Goal: Information Seeking & Learning: Learn about a topic

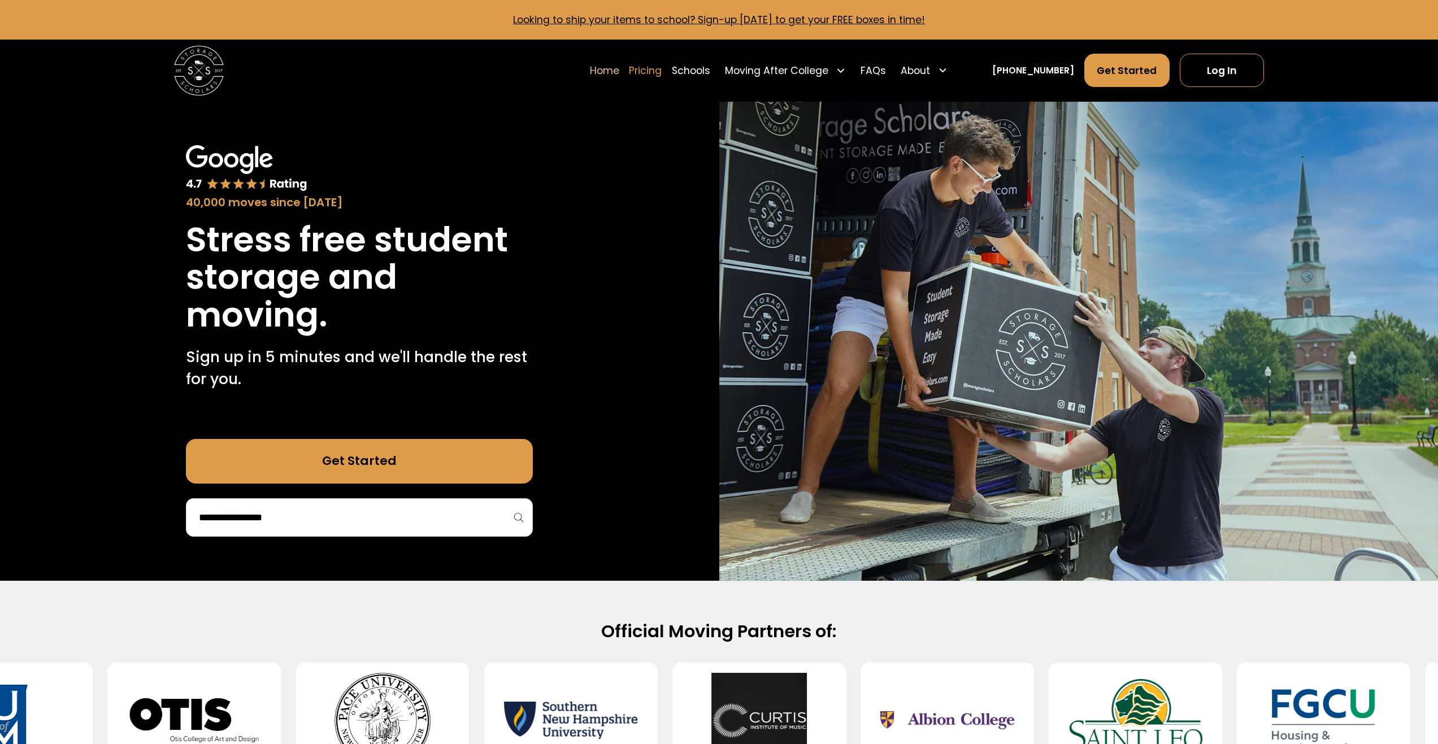
click at [658, 88] on link "Pricing" at bounding box center [645, 70] width 33 height 34
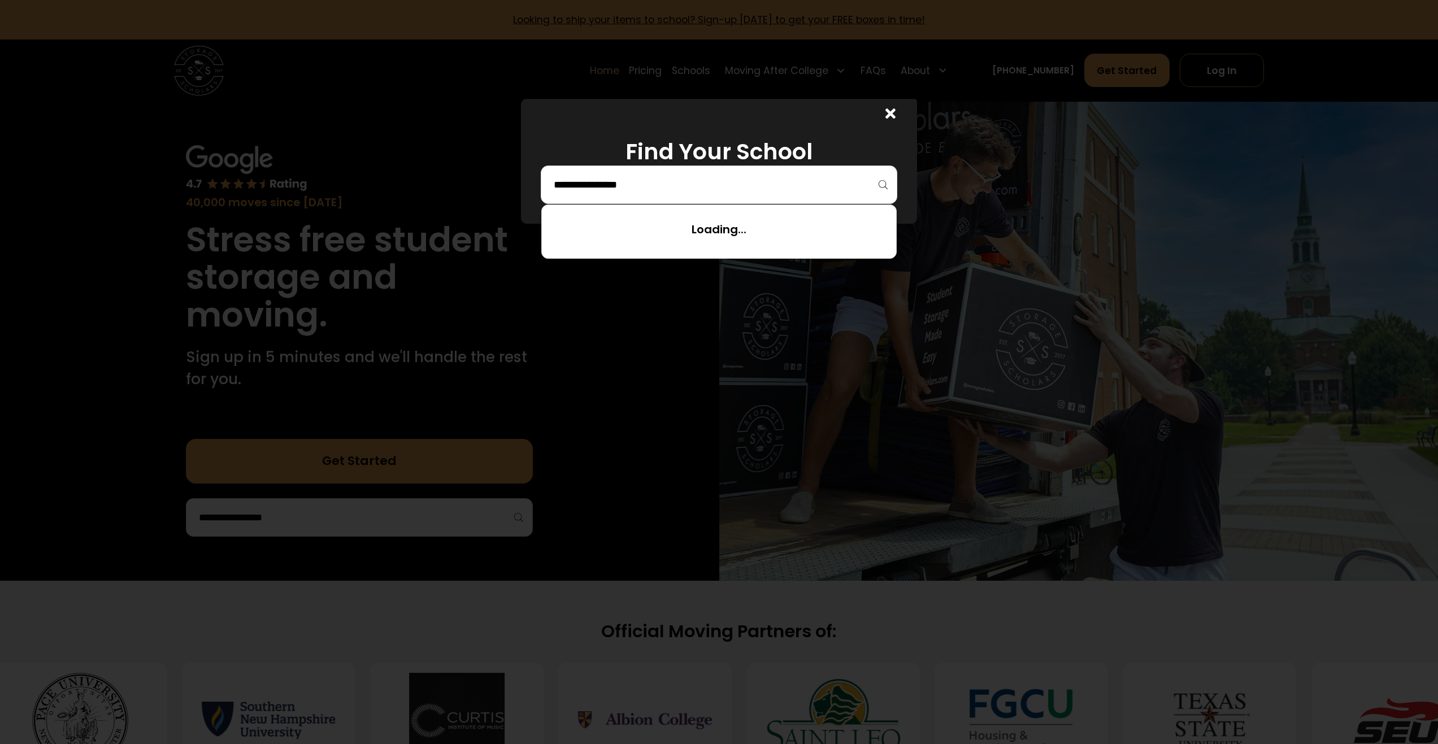
click at [618, 194] on input "search" at bounding box center [719, 184] width 333 height 19
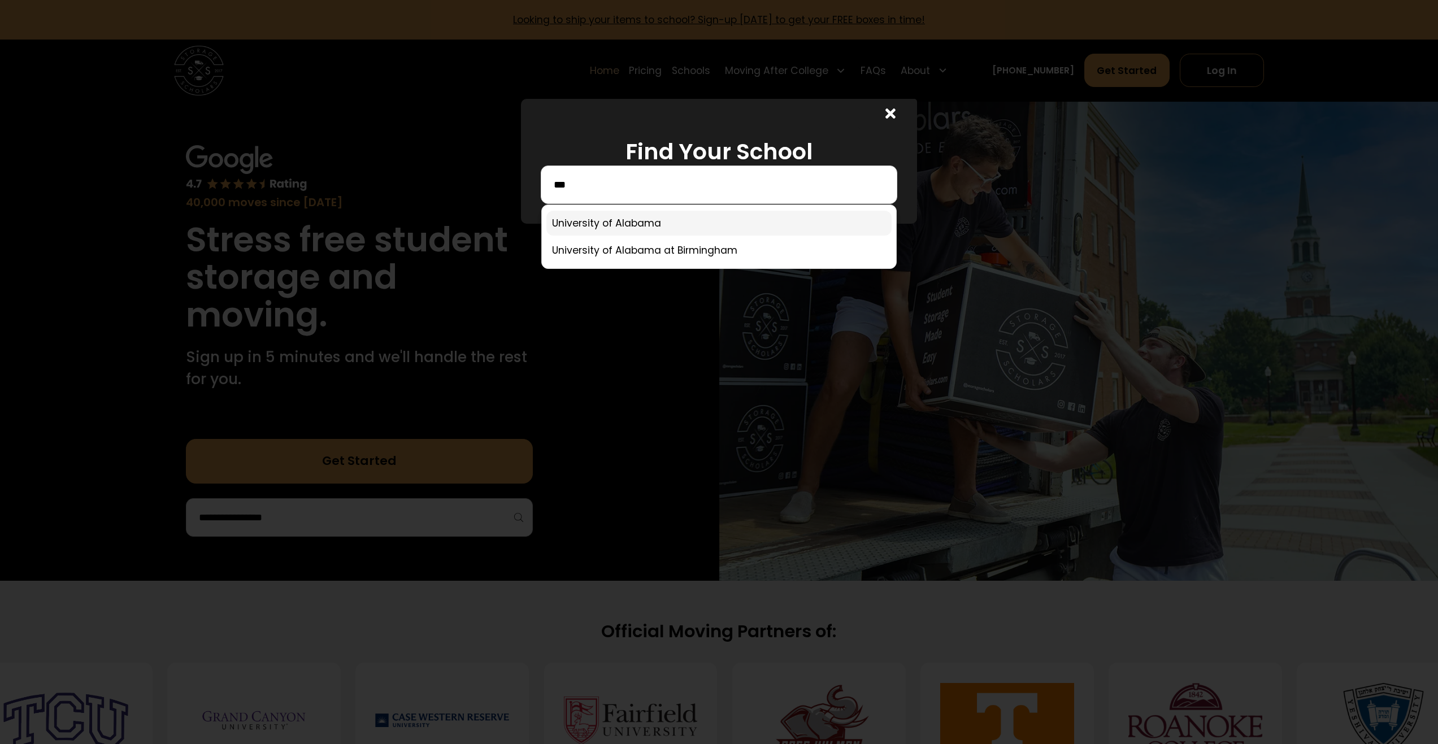
type input "***"
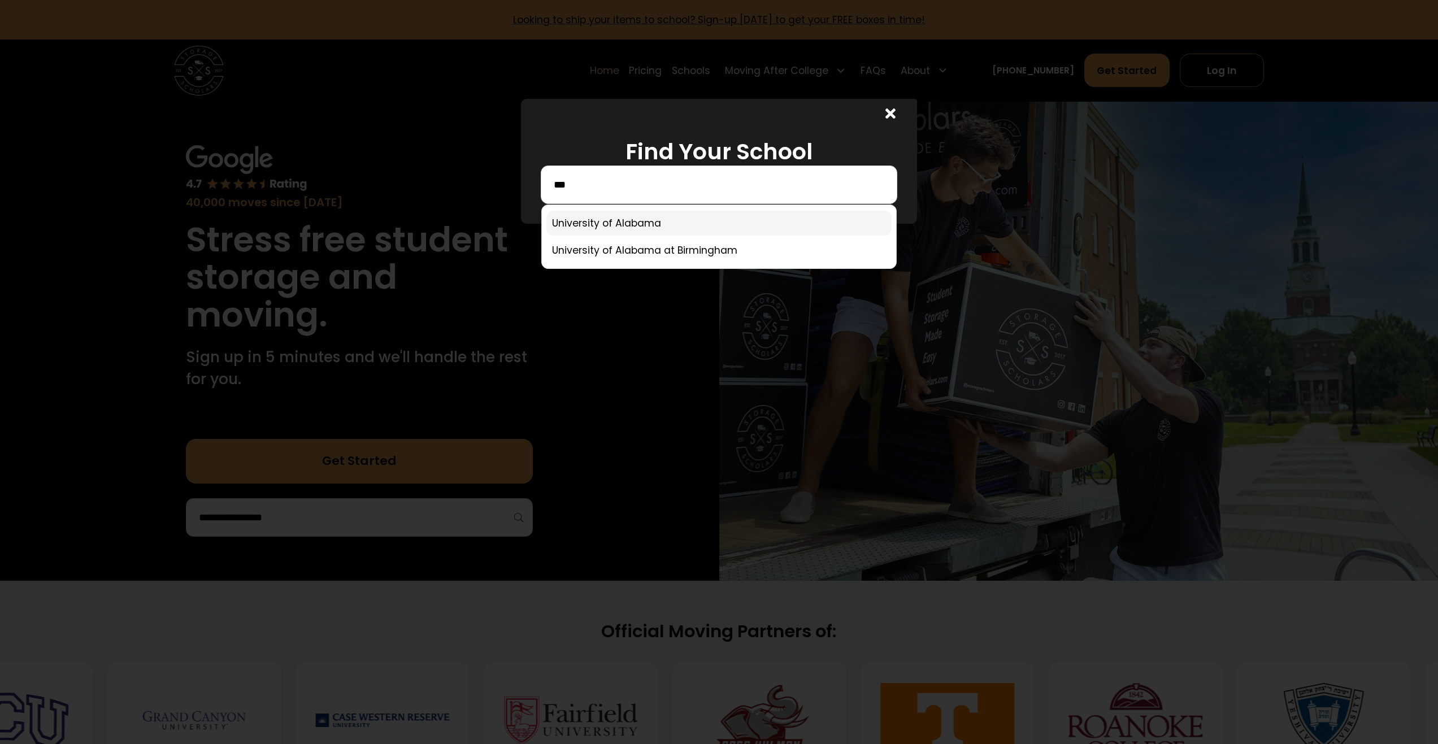
click at [628, 236] on link at bounding box center [718, 223] width 345 height 25
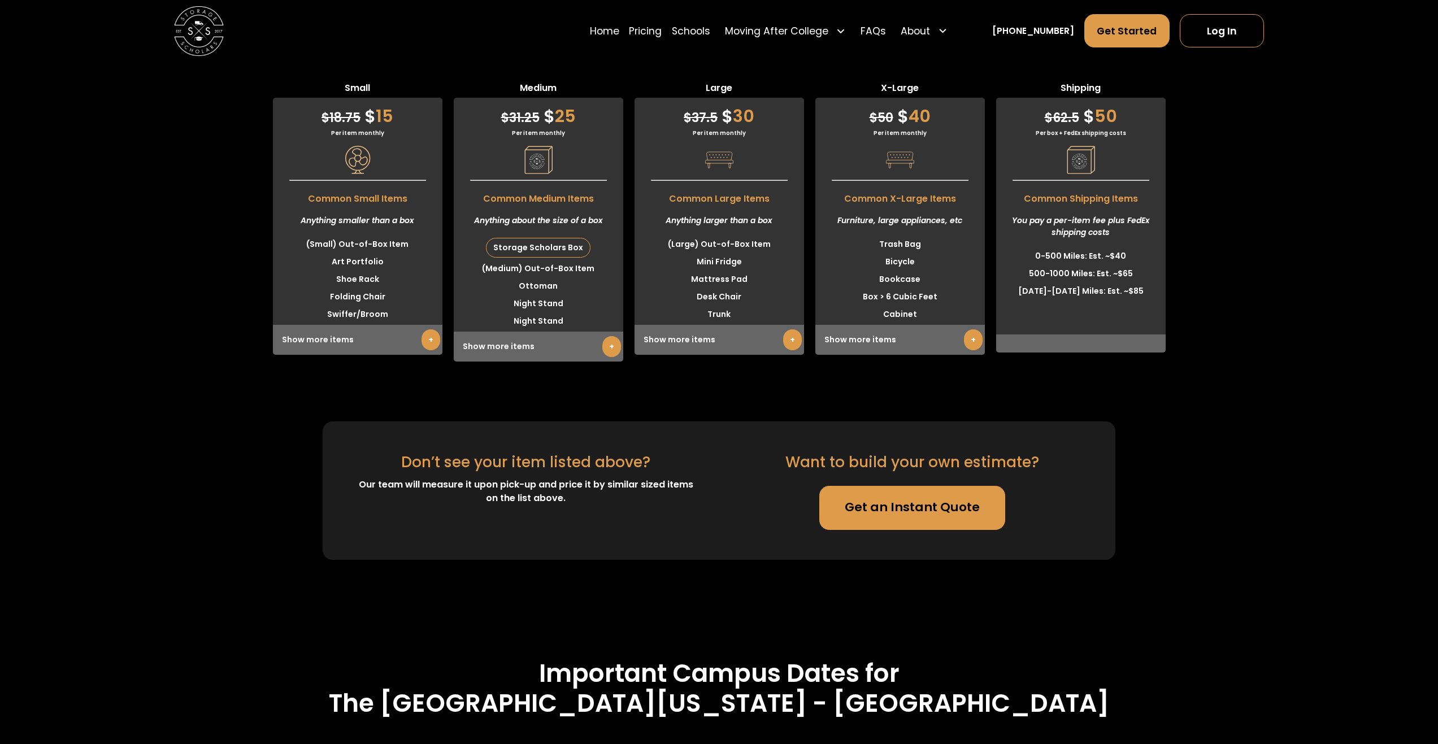
scroll to position [3145, 0]
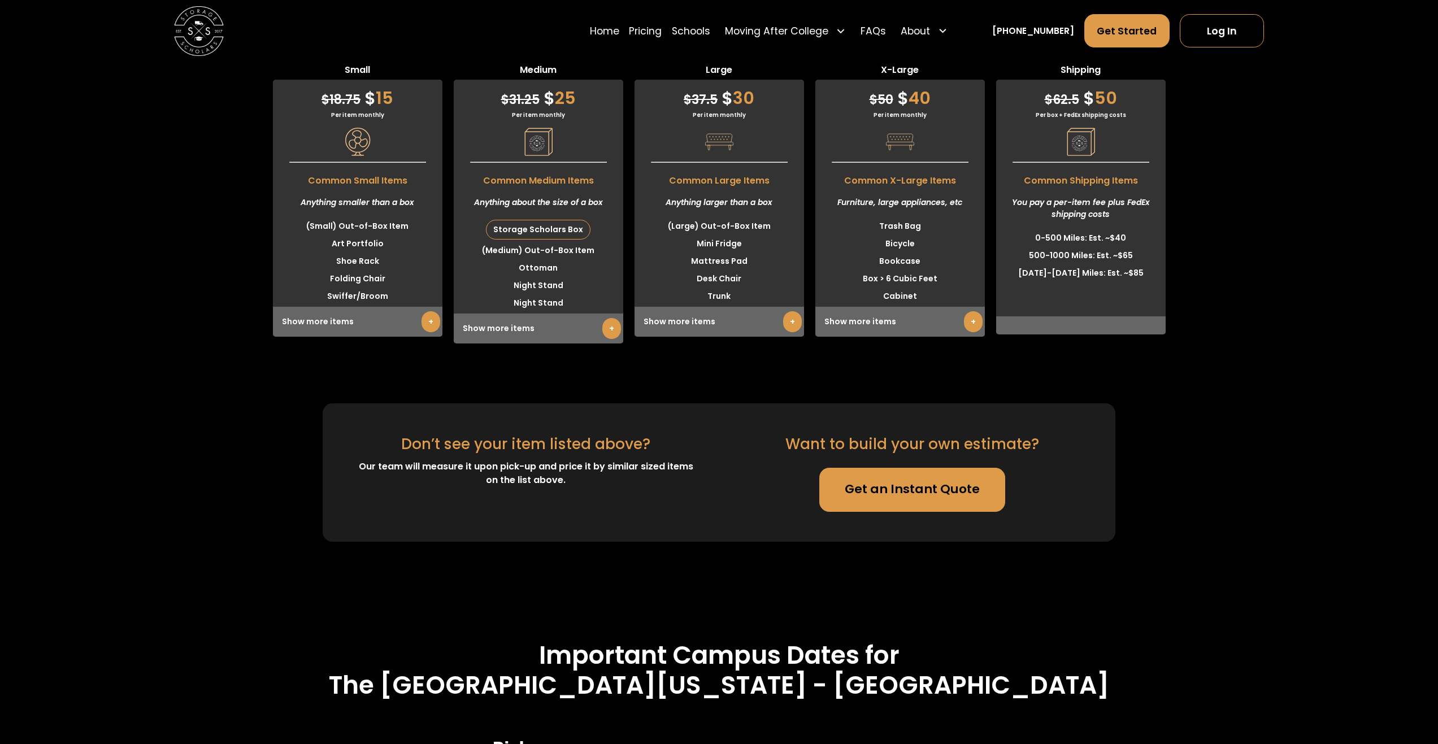
click at [789, 332] on link "+" at bounding box center [792, 321] width 19 height 21
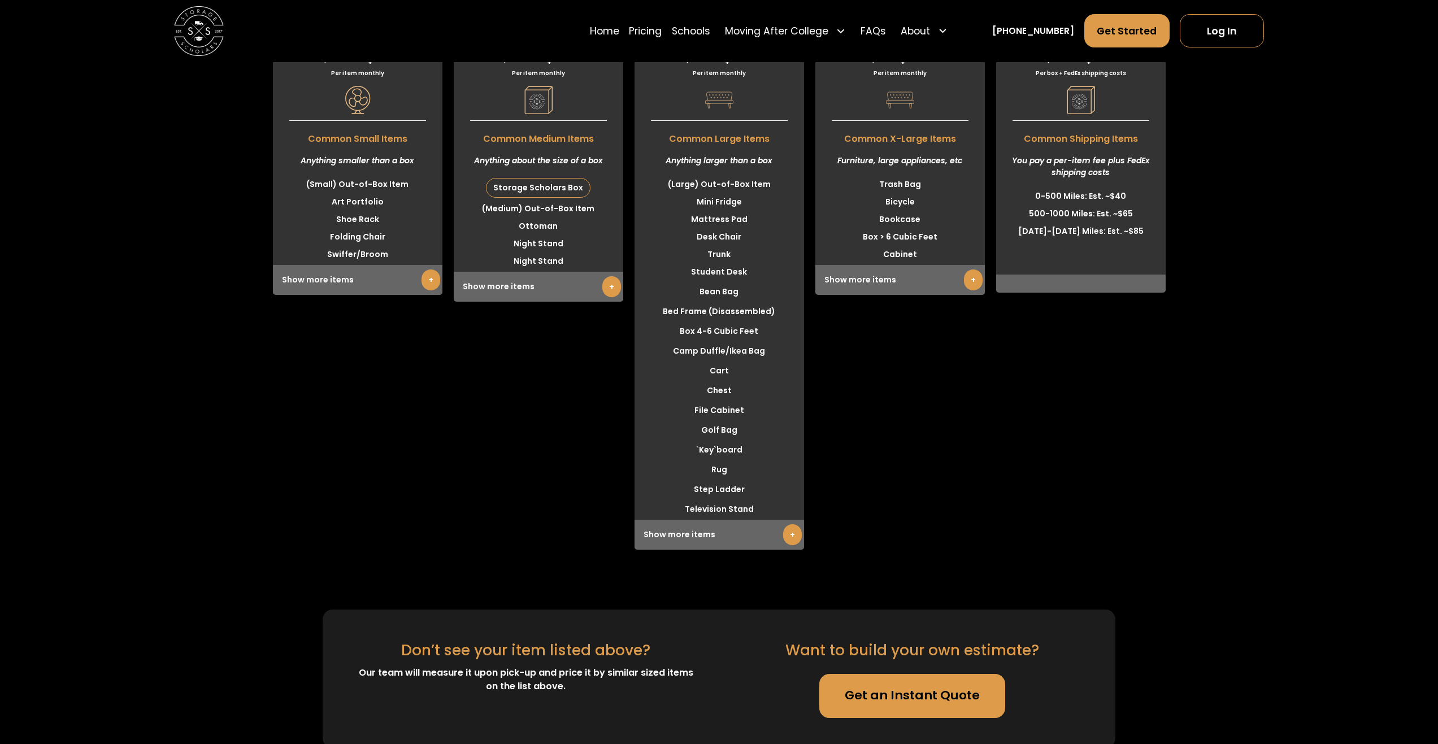
scroll to position [3201, 0]
